Goal: Task Accomplishment & Management: Manage account settings

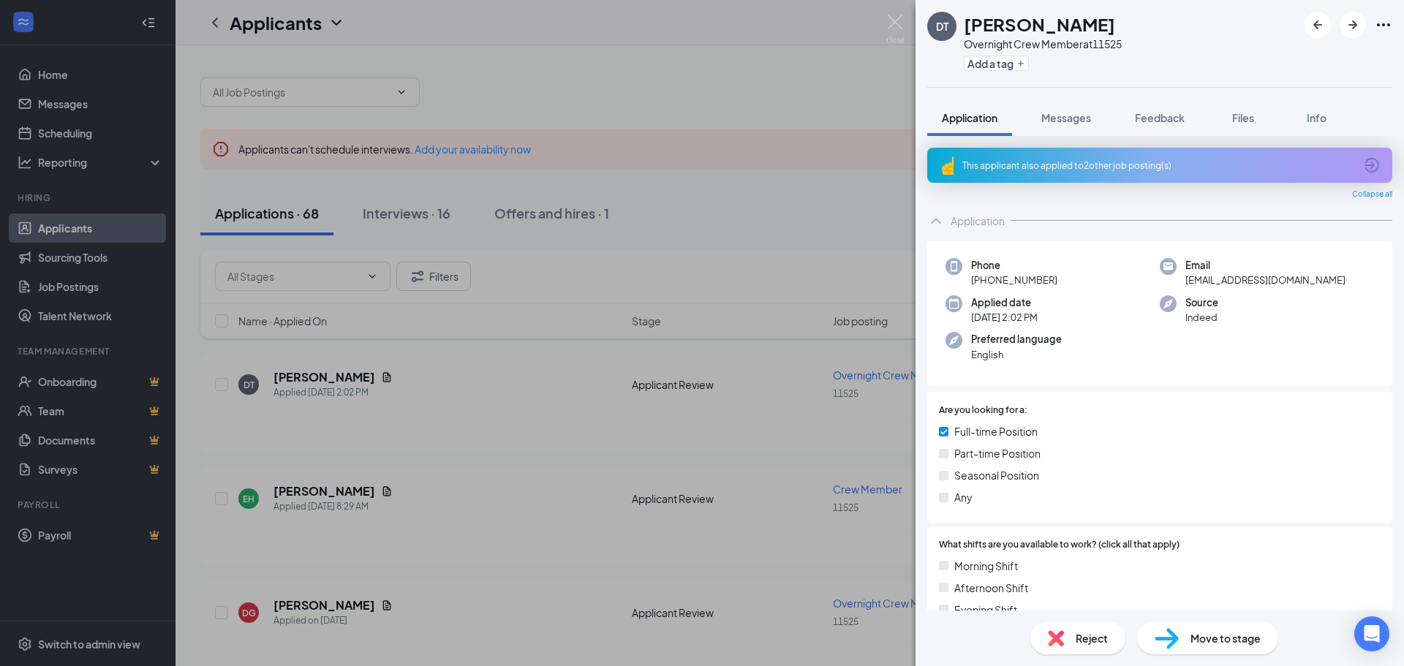
click at [821, 25] on div "DT [PERSON_NAME] Overnight Crew Member at 11525 Add a tag Application Messages …" at bounding box center [702, 333] width 1404 height 666
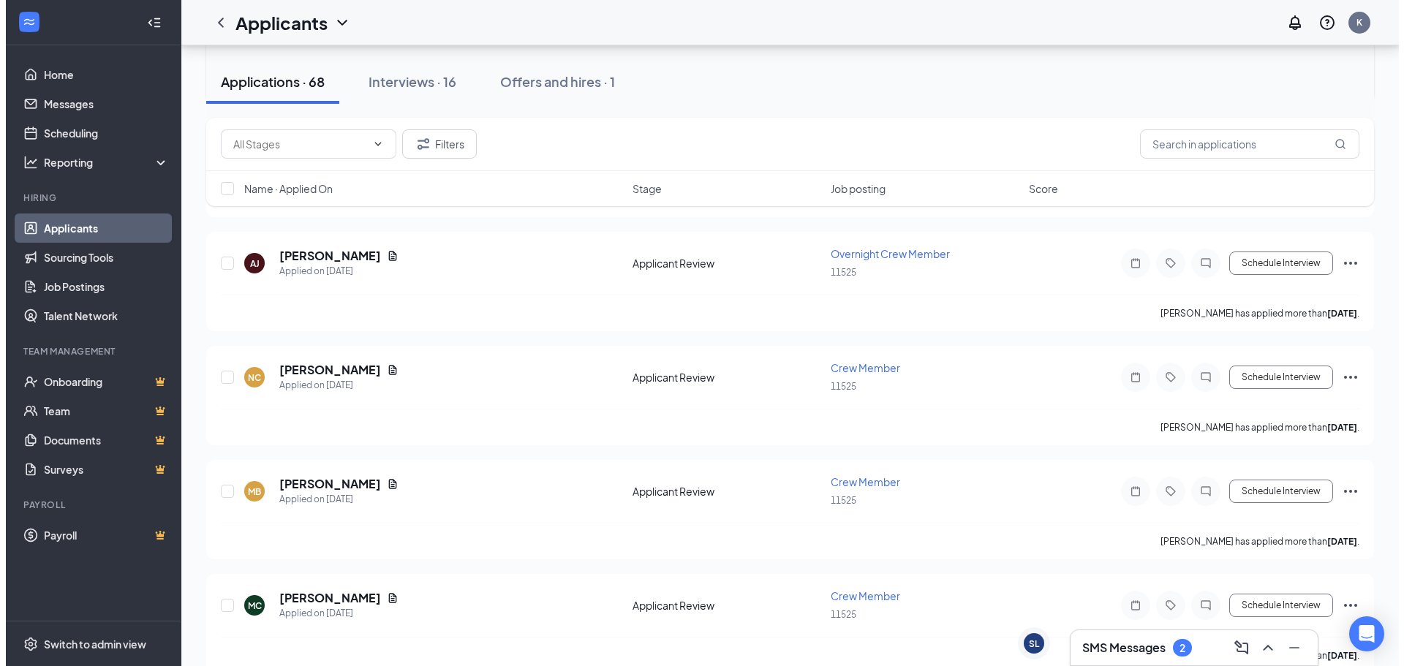
scroll to position [585, 0]
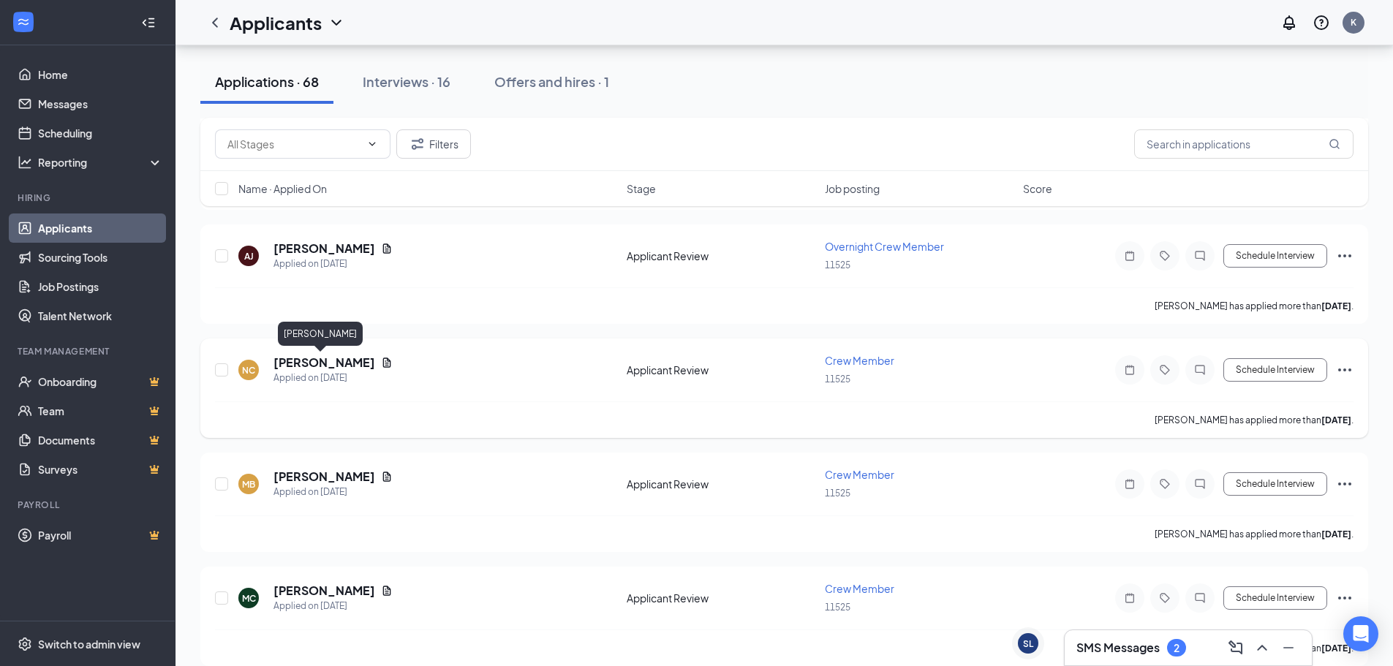
click at [342, 369] on h5 "[PERSON_NAME]" at bounding box center [325, 363] width 102 height 16
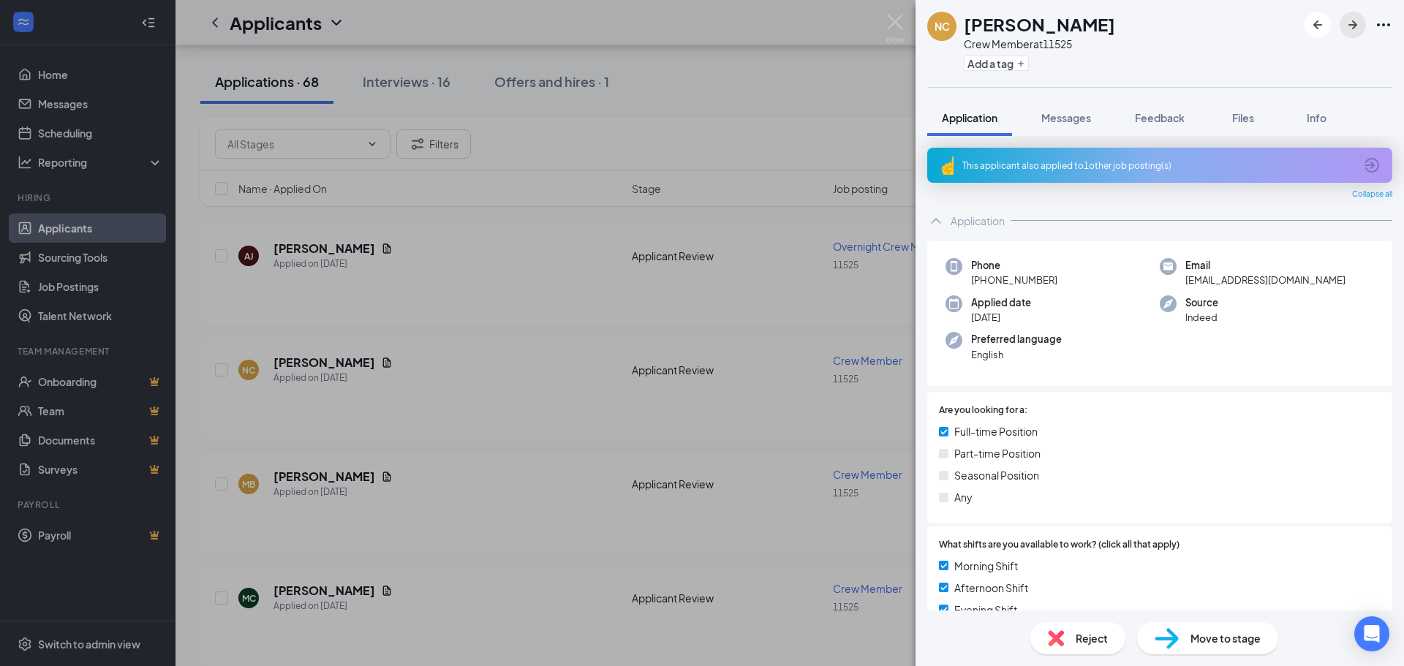
click at [1351, 33] on icon "ArrowRight" at bounding box center [1353, 25] width 18 height 18
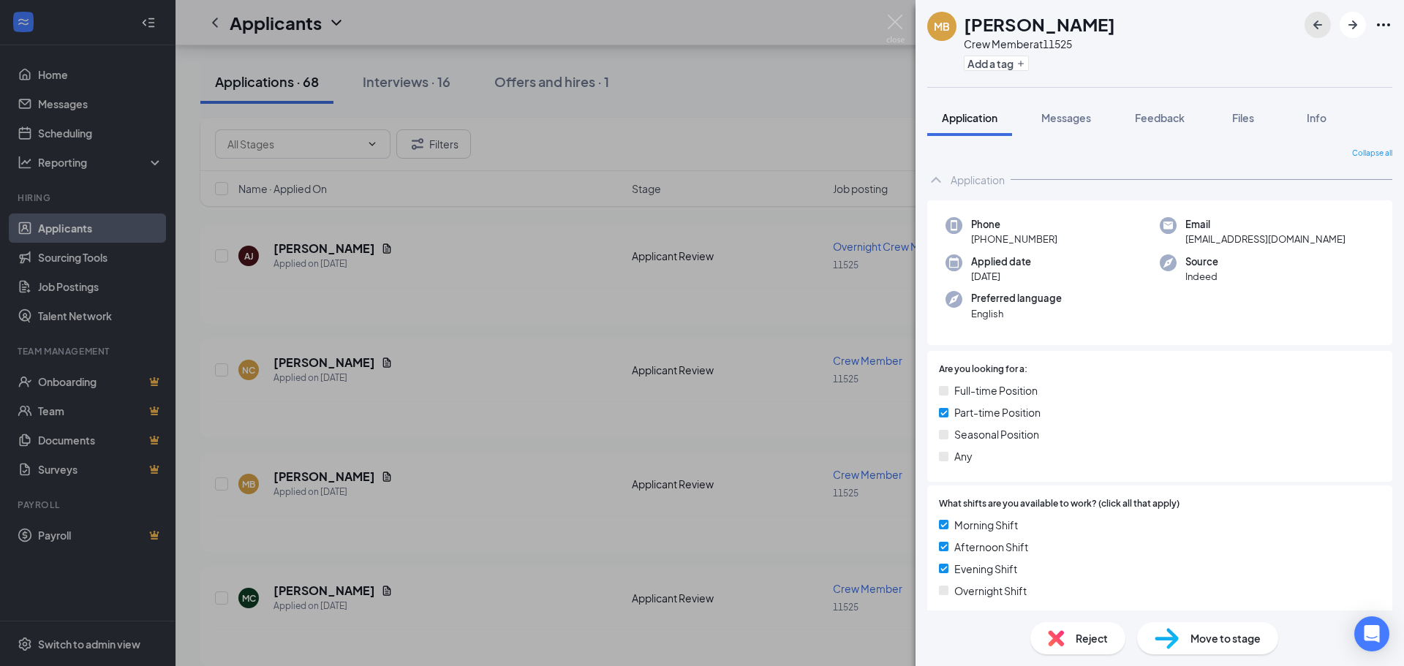
click at [1318, 30] on icon "ArrowLeftNew" at bounding box center [1318, 25] width 18 height 18
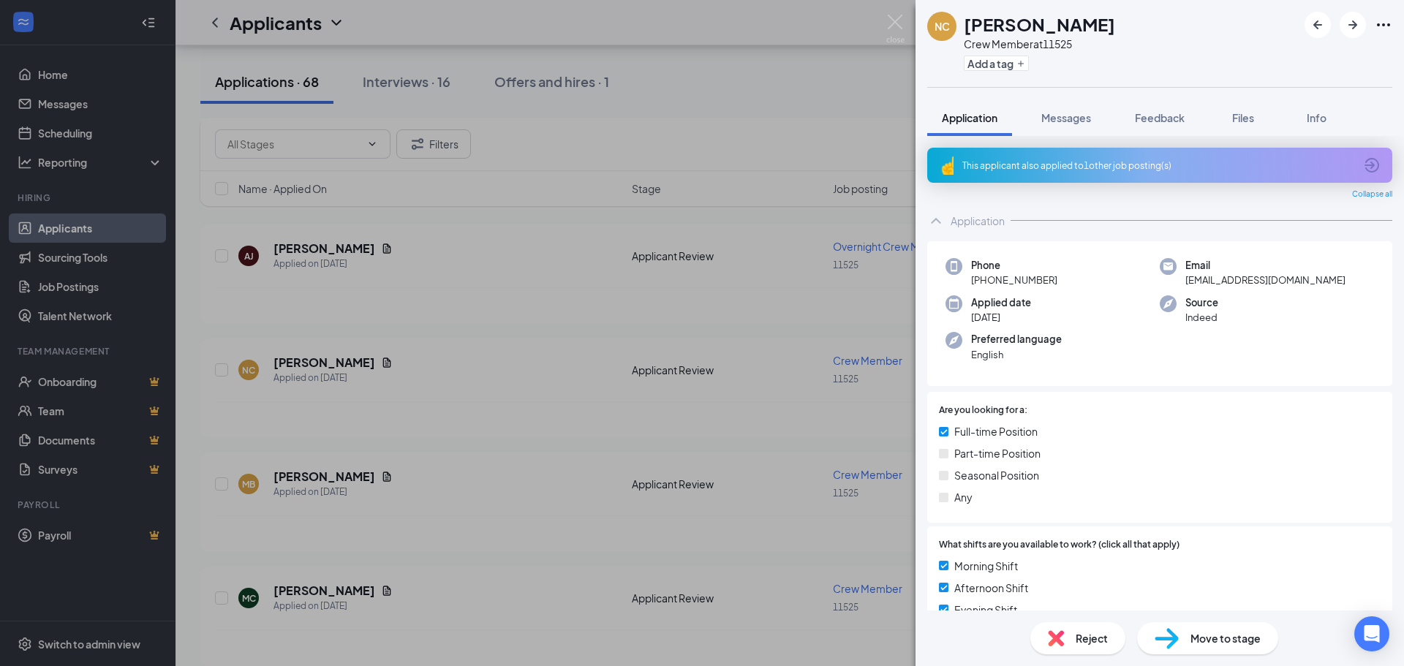
click at [797, 53] on div "NC [PERSON_NAME] Crew Member at 11525 Add a tag Application Messages Feedback F…" at bounding box center [702, 333] width 1404 height 666
